Goal: Transaction & Acquisition: Download file/media

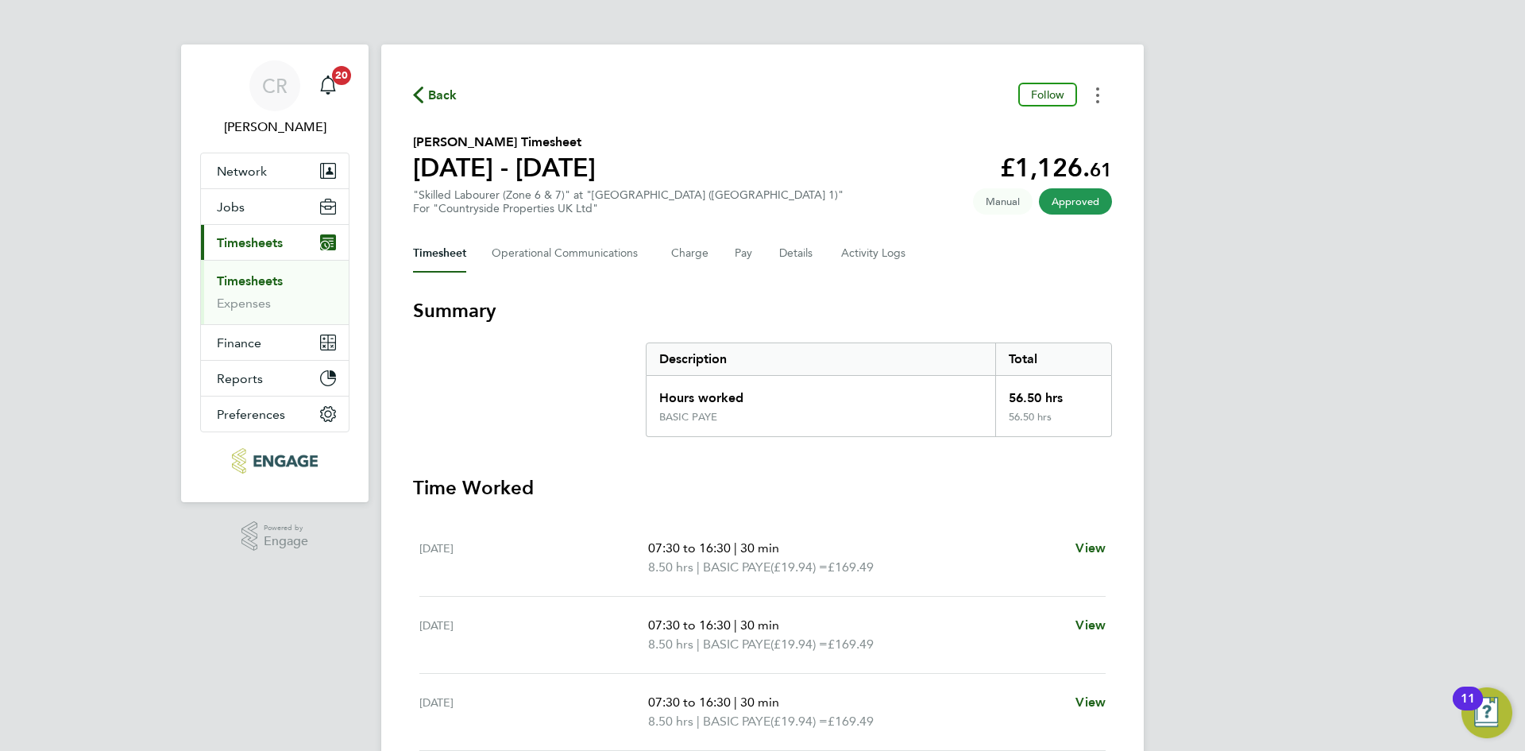
click at [1096, 99] on icon "Timesheets Menu" at bounding box center [1097, 95] width 3 height 16
click at [1019, 136] on link "Download timesheet" at bounding box center [1017, 130] width 191 height 32
click at [1096, 92] on button "Timesheets Menu" at bounding box center [1098, 95] width 29 height 25
click at [1011, 132] on link "Download timesheet" at bounding box center [1017, 130] width 191 height 32
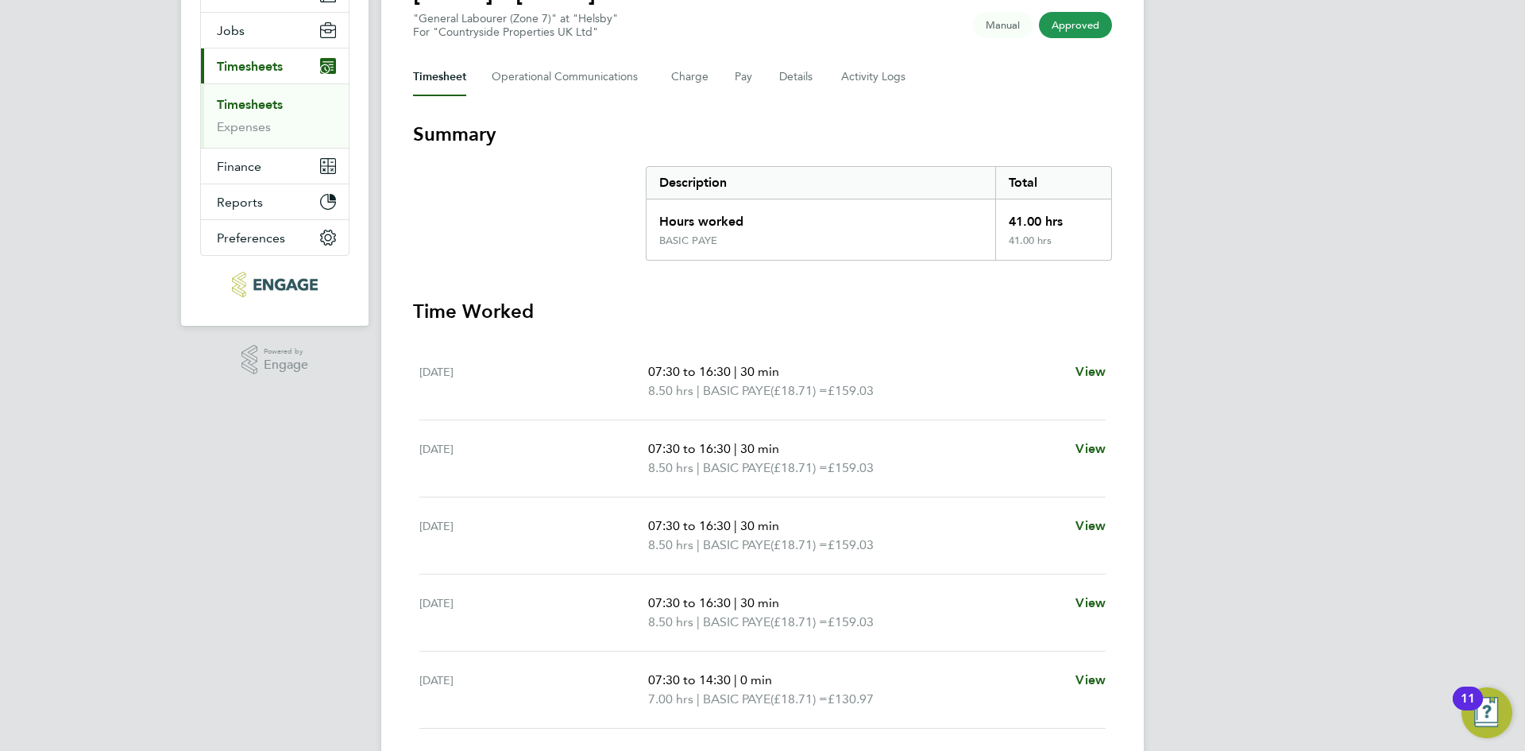
scroll to position [352, 0]
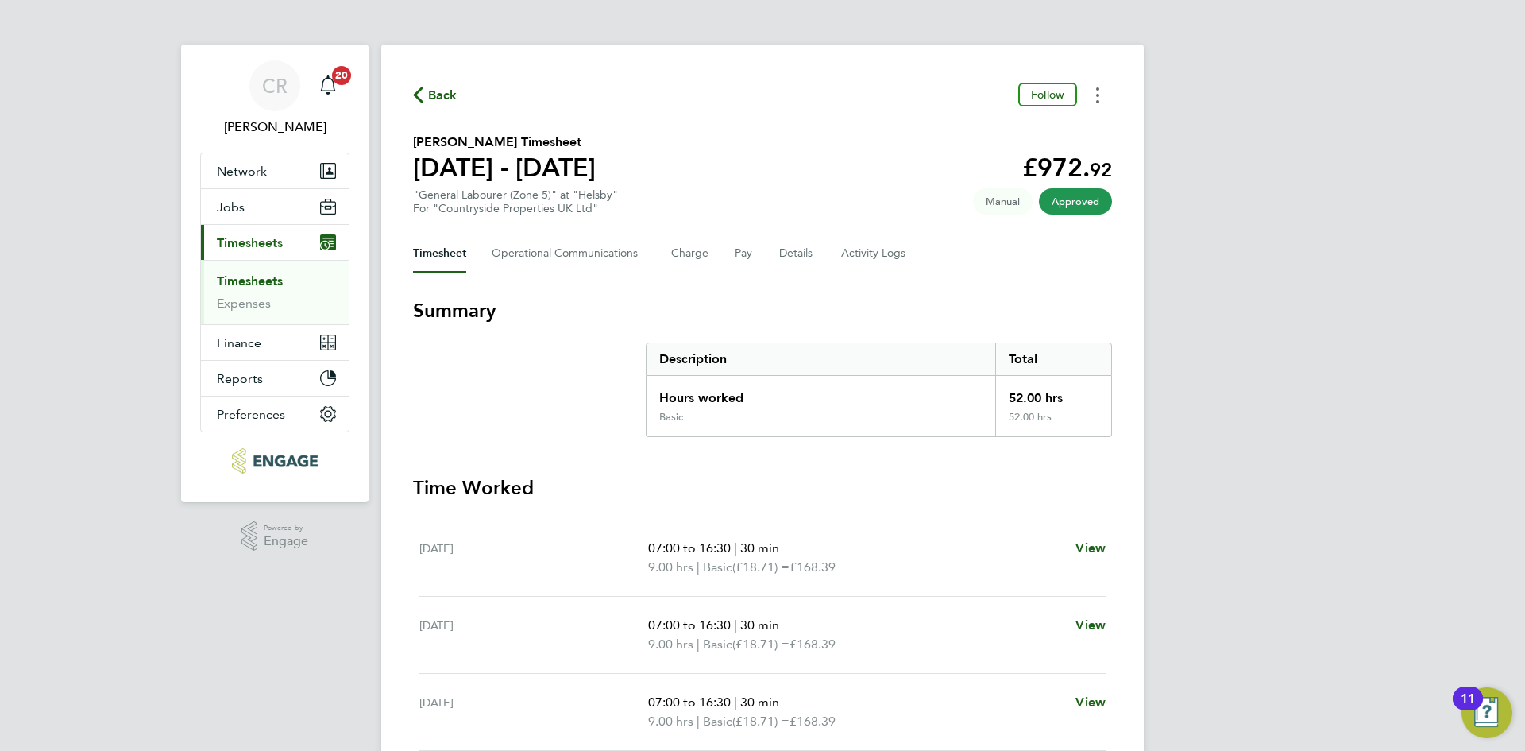
click at [1096, 99] on button "Timesheets Menu" at bounding box center [1098, 95] width 29 height 25
click at [1046, 128] on link "Download timesheet" at bounding box center [1017, 130] width 191 height 32
click at [1096, 92] on icon "Timesheets Menu" at bounding box center [1097, 95] width 3 height 16
click at [988, 124] on link "Download timesheet" at bounding box center [1017, 130] width 191 height 32
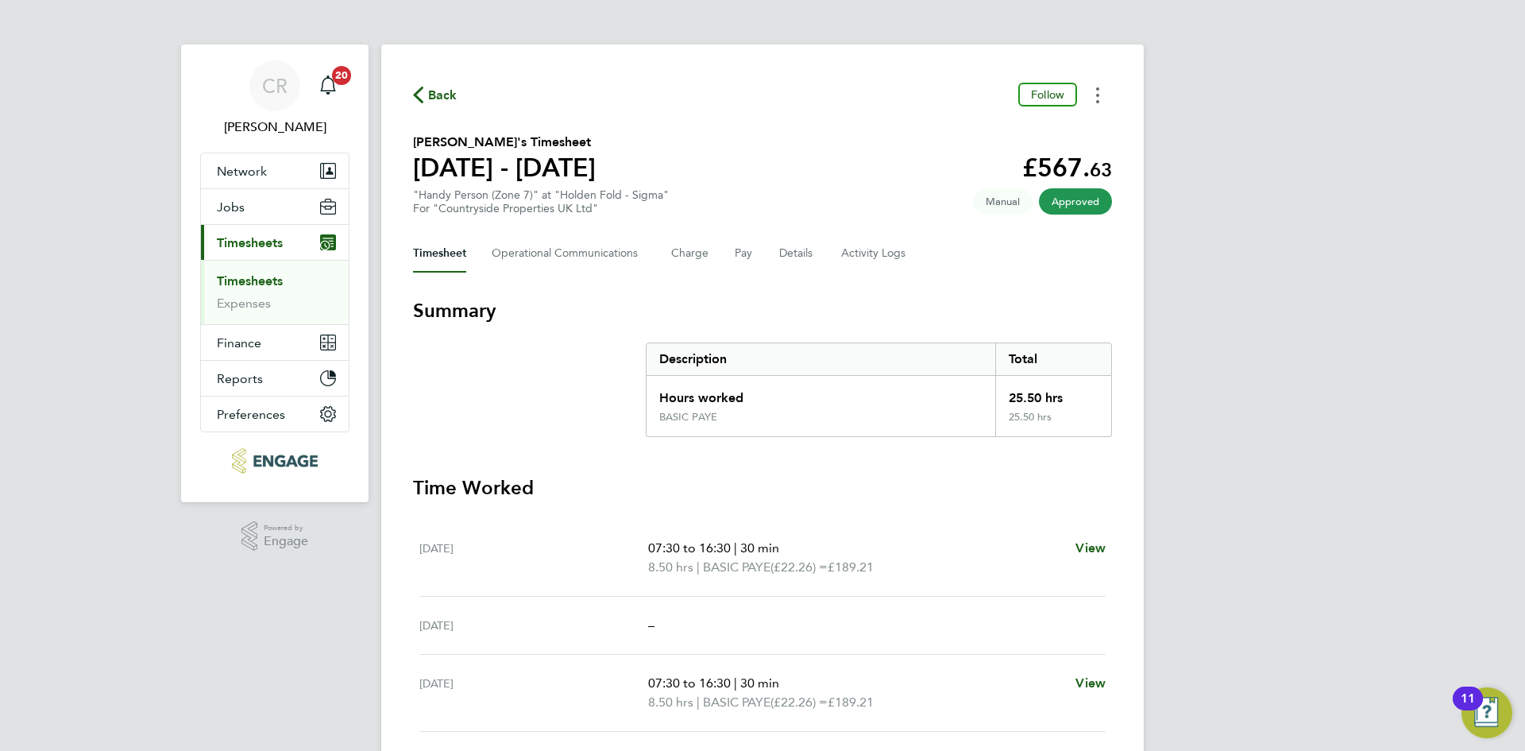
click at [1095, 97] on button "Timesheets Menu" at bounding box center [1098, 95] width 29 height 25
click at [1156, 230] on div "CR [PERSON_NAME] Notifications 20 Applications: Network Team Members Businesses…" at bounding box center [762, 561] width 1525 height 1123
click at [1096, 100] on button "Timesheets Menu" at bounding box center [1098, 95] width 29 height 25
click at [997, 134] on link "Download timesheet" at bounding box center [1017, 130] width 191 height 32
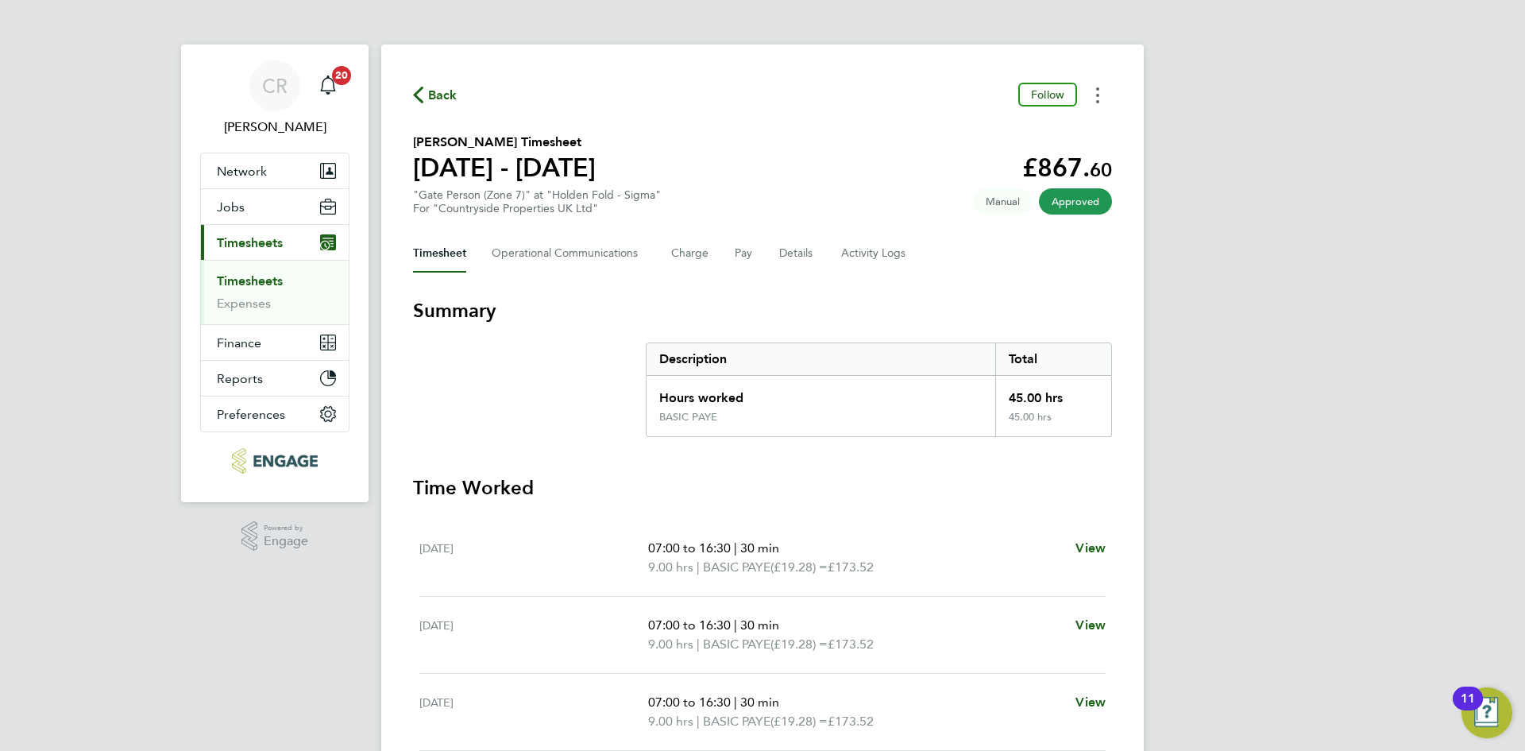
click at [1100, 98] on button "Timesheets Menu" at bounding box center [1098, 95] width 29 height 25
drag, startPoint x: 979, startPoint y: 130, endPoint x: 737, endPoint y: 2, distance: 272.9
click at [979, 130] on link "Download timesheet" at bounding box center [1017, 130] width 191 height 32
